Goal: Information Seeking & Learning: Learn about a topic

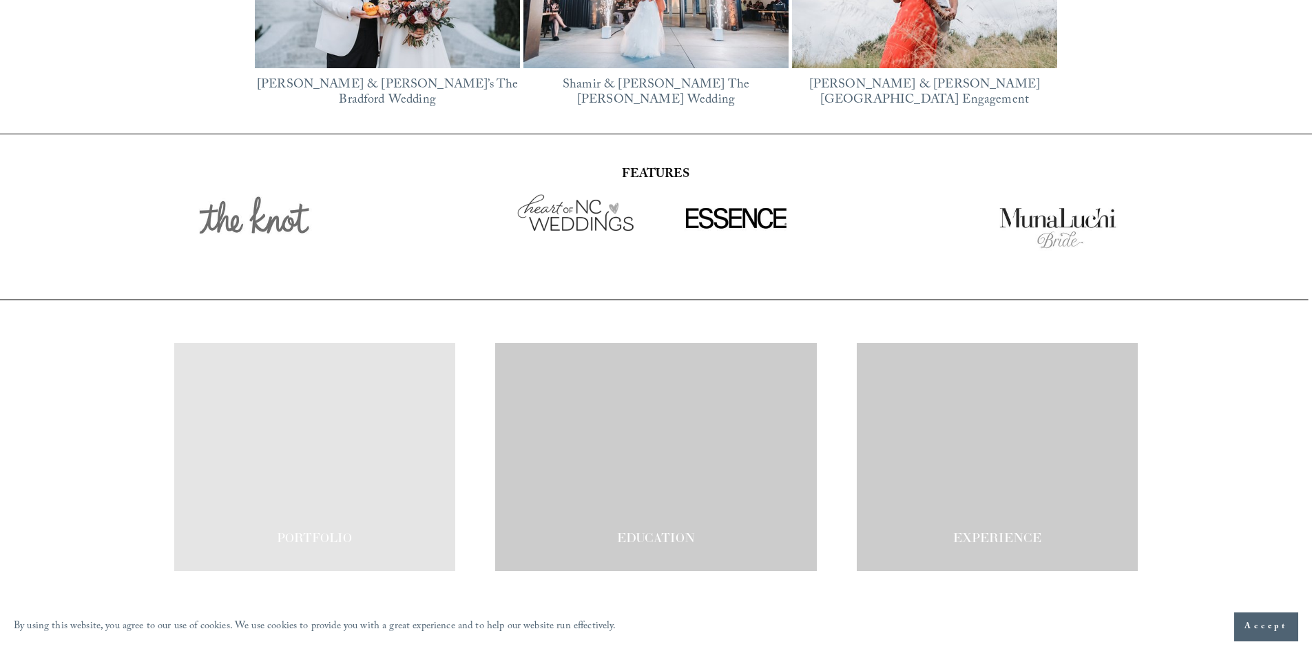
scroll to position [2403, 0]
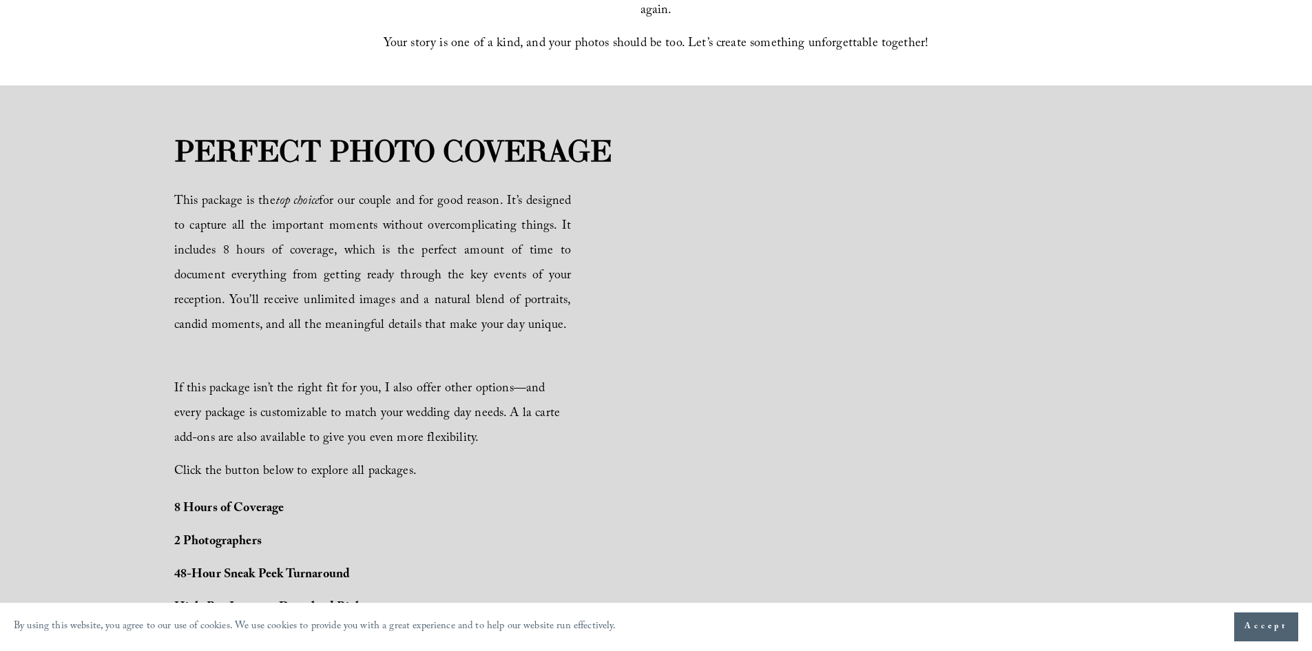
scroll to position [1033, 0]
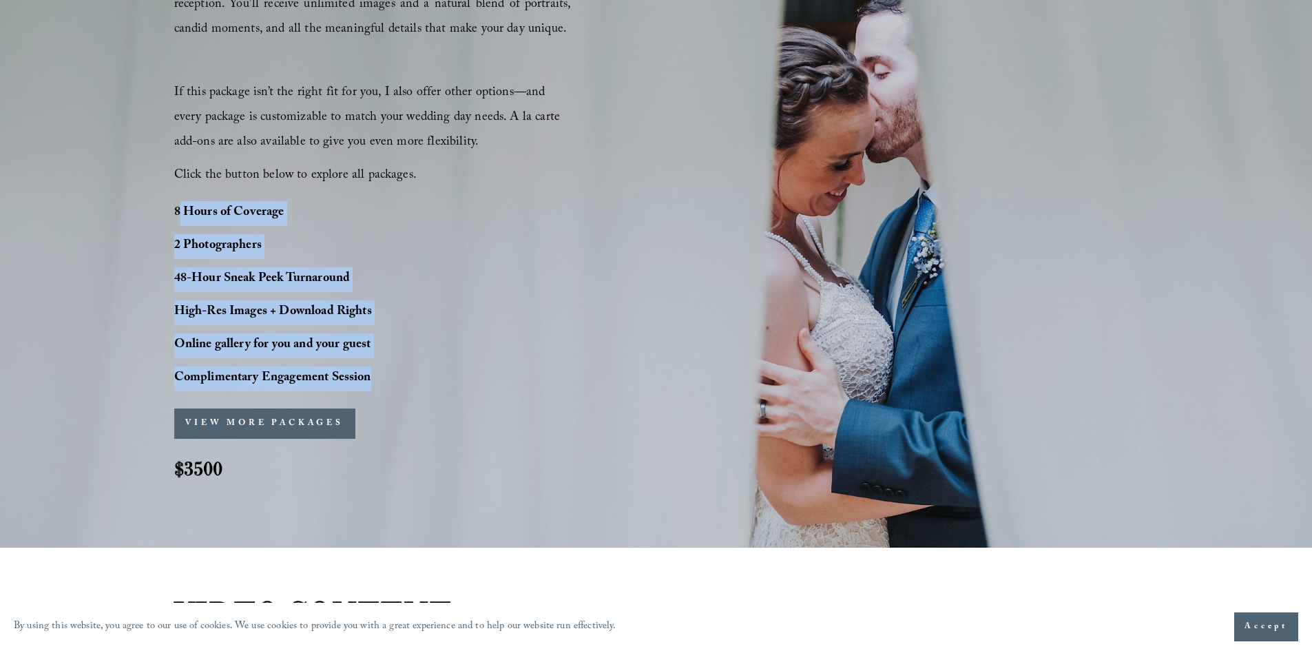
drag, startPoint x: 415, startPoint y: 374, endPoint x: 178, endPoint y: 202, distance: 292.5
click at [179, 203] on div "PERFECT PHOTO COVERAGE This package is the top choice for our couple and for go…" at bounding box center [656, 168] width 1312 height 671
click at [178, 202] on strong "8 Hours of Coverage" at bounding box center [229, 212] width 110 height 21
drag, startPoint x: 178, startPoint y: 202, endPoint x: 439, endPoint y: 375, distance: 313.6
click at [437, 367] on div "8 Hours of Coverage 2 Photographers 48-Hour Sneak Peek Turnaround High-Res Imag…" at bounding box center [311, 296] width 275 height 190
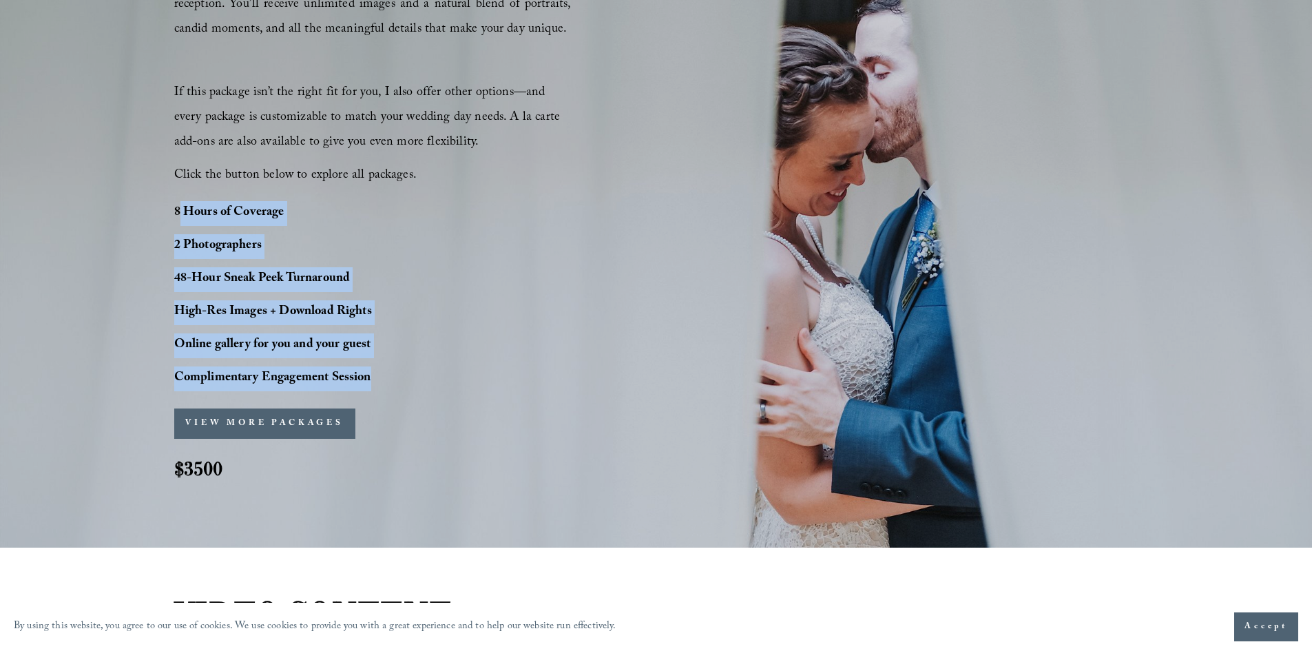
click at [439, 375] on p "Complimentary Engagement Session" at bounding box center [311, 378] width 275 height 25
drag, startPoint x: 418, startPoint y: 380, endPoint x: 168, endPoint y: 202, distance: 307.1
click at [168, 202] on div "PERFECT PHOTO COVERAGE This package is the top choice for our couple and for go…" at bounding box center [656, 168] width 1312 height 671
drag, startPoint x: 168, startPoint y: 202, endPoint x: 466, endPoint y: 394, distance: 354.7
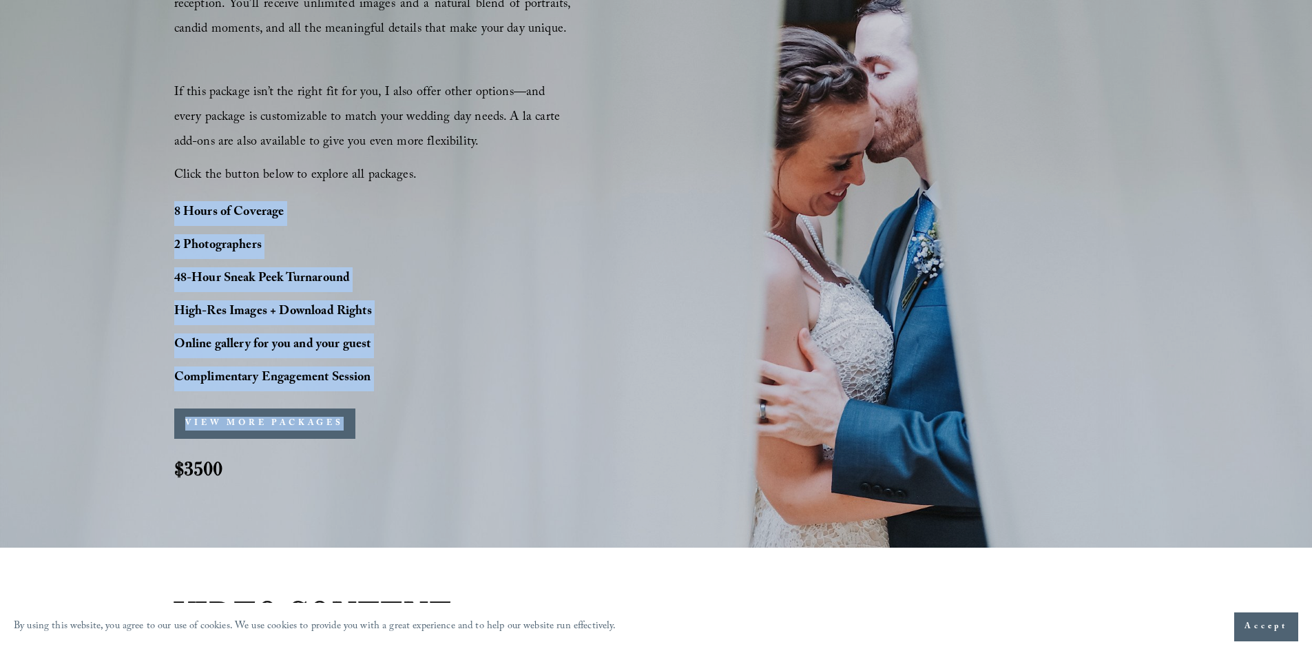
click at [466, 394] on div "PERFECT PHOTO COVERAGE This package is the top choice for our couple and for go…" at bounding box center [656, 168] width 1312 height 671
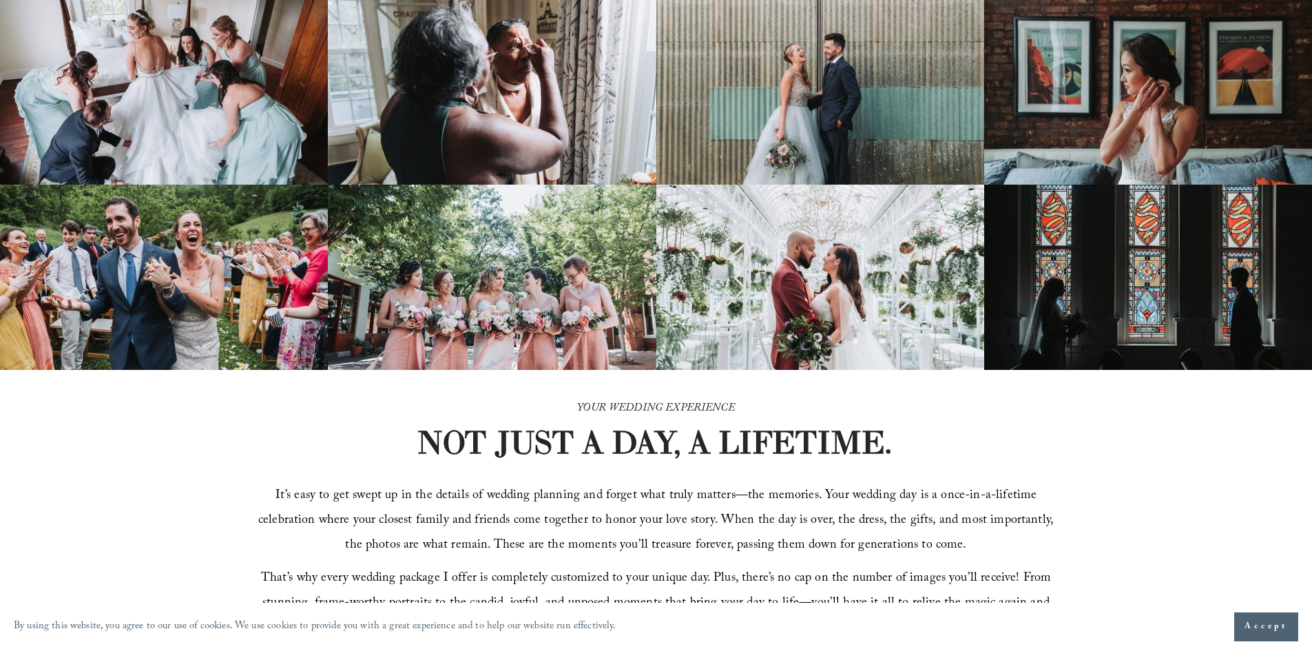
scroll to position [0, 0]
